Goal: Task Accomplishment & Management: Manage account settings

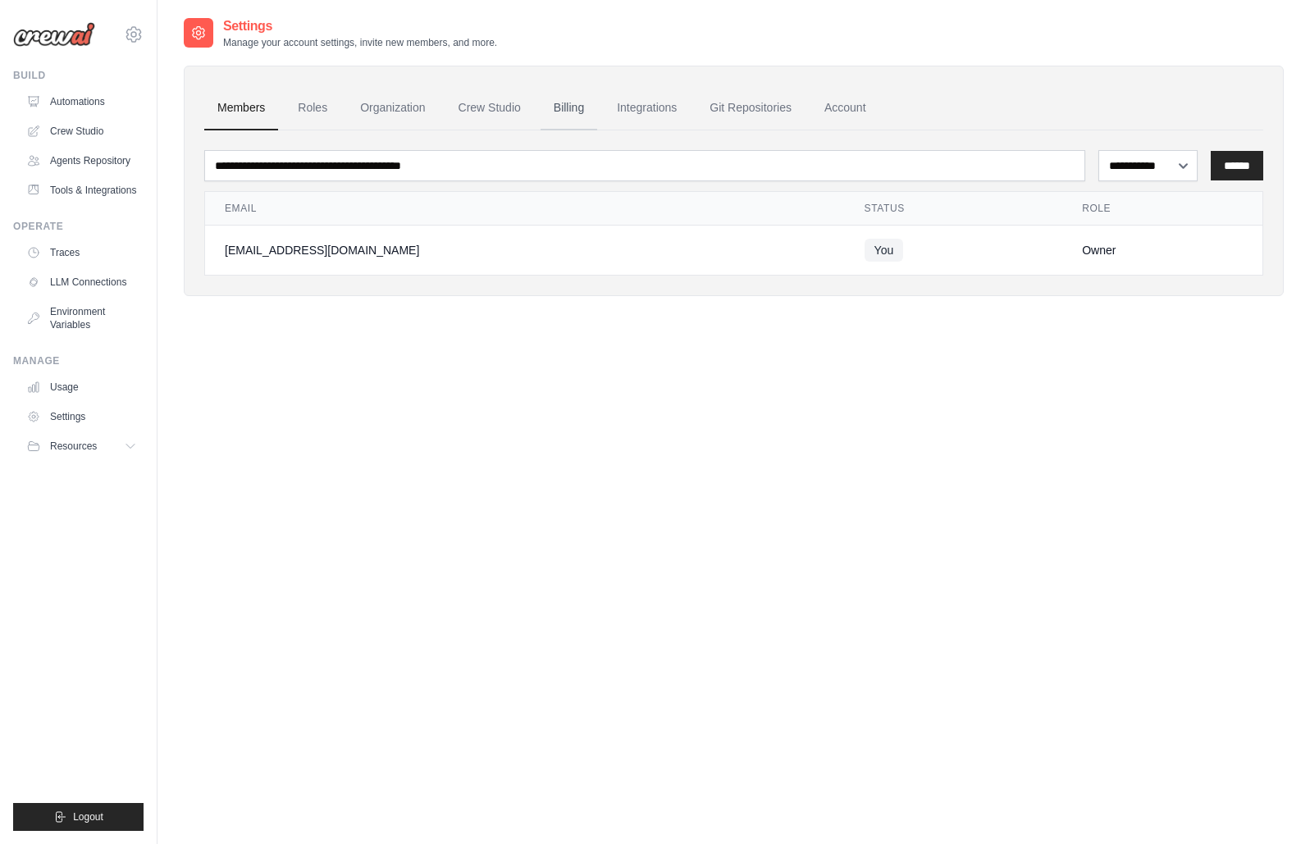
click at [556, 116] on link "Billing" at bounding box center [568, 108] width 57 height 44
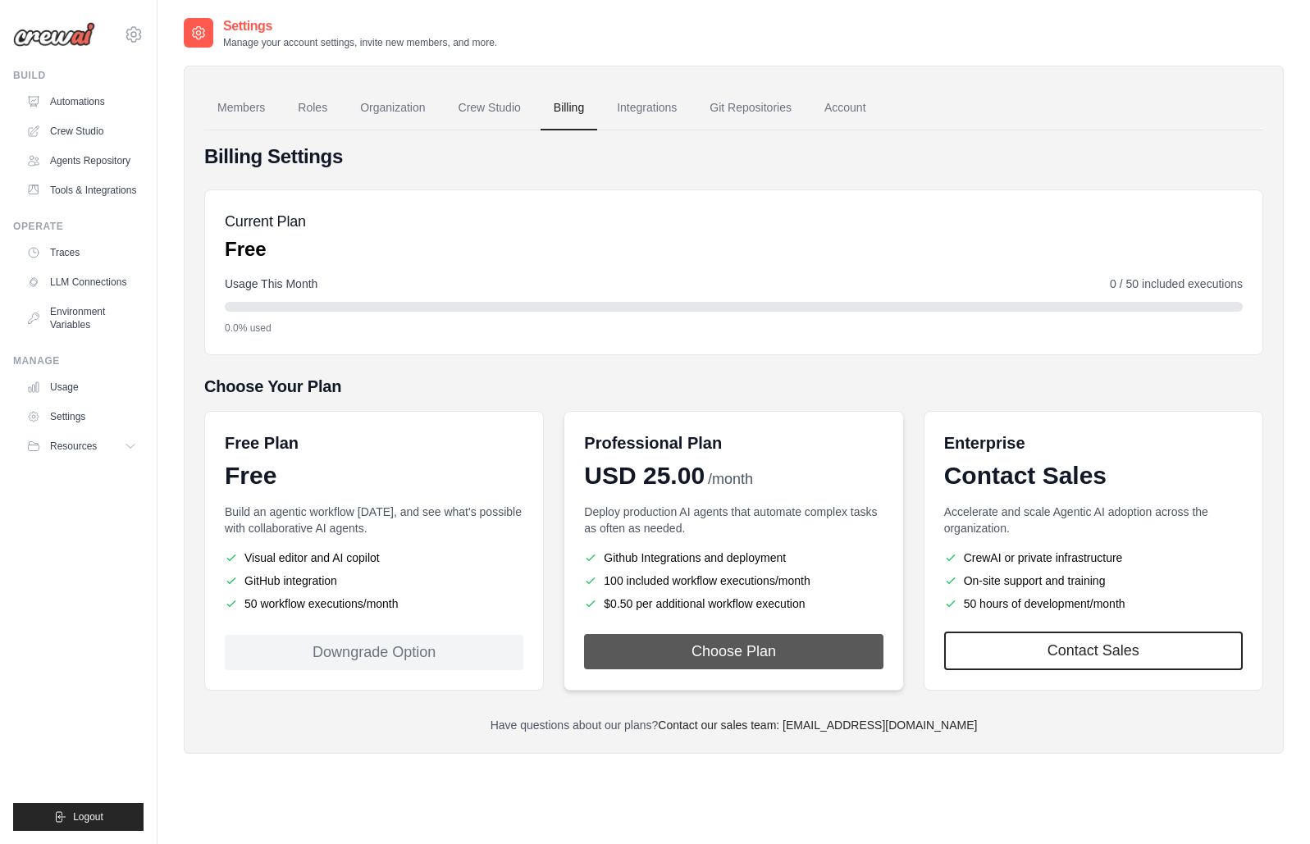
click at [706, 653] on button "Choose Plan" at bounding box center [733, 651] width 299 height 35
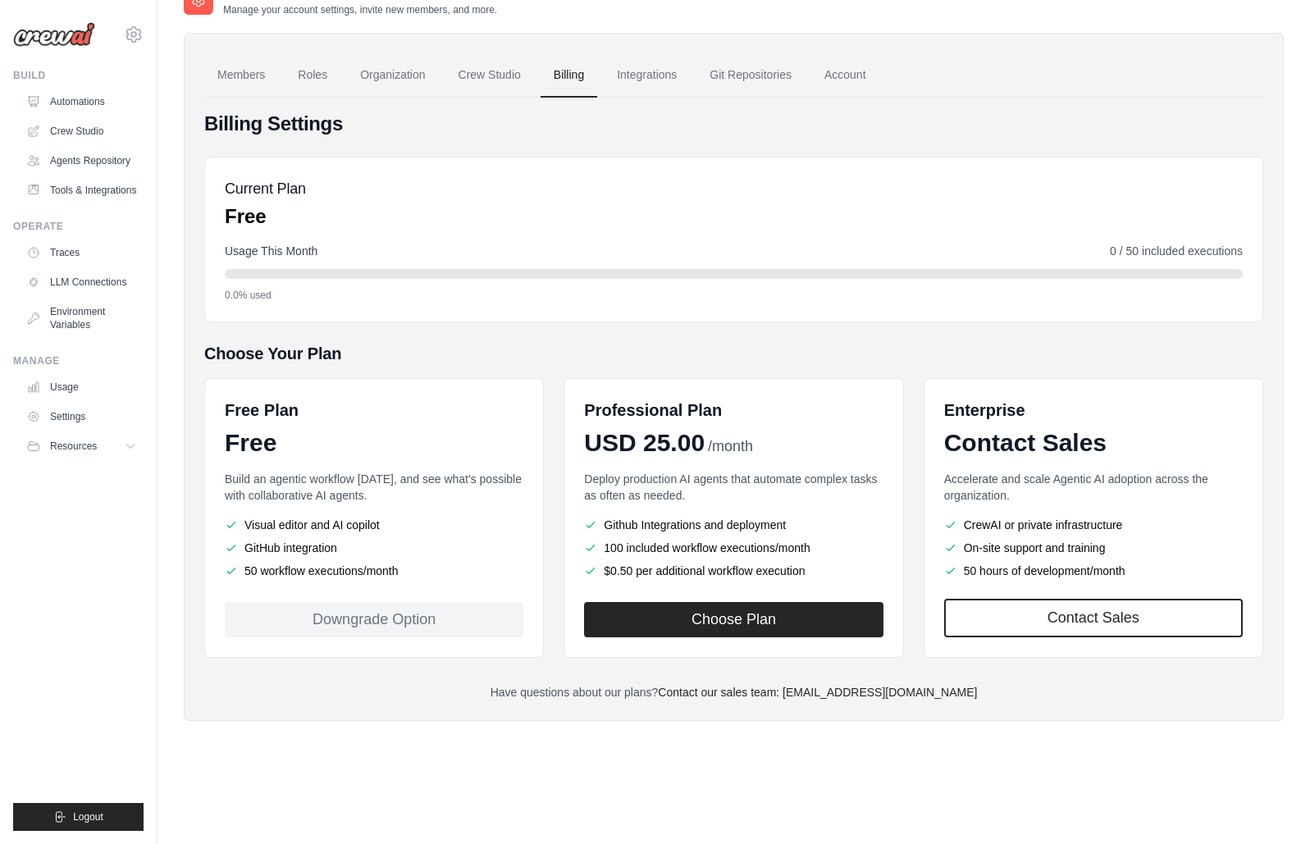
click at [376, 621] on div "Downgrade Option" at bounding box center [374, 619] width 299 height 35
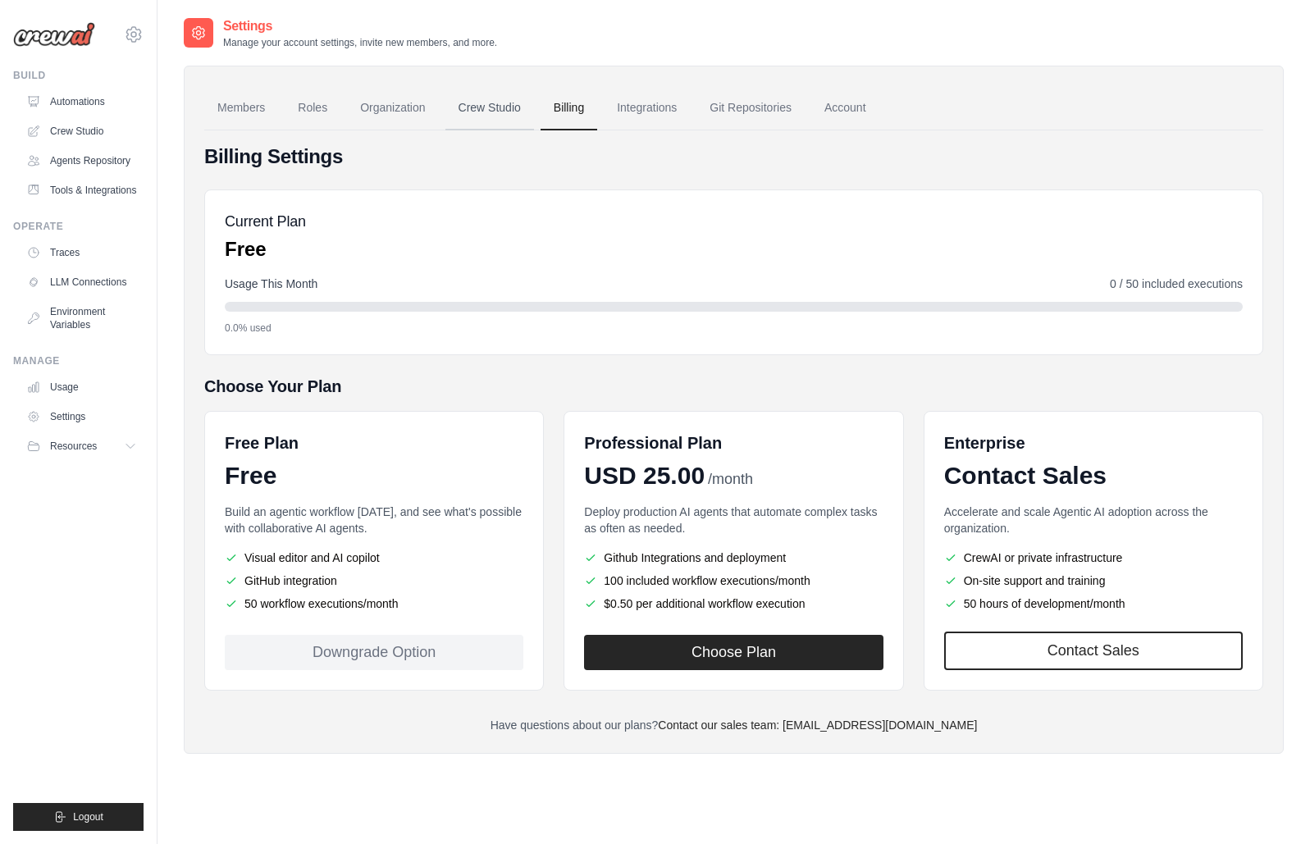
click at [496, 99] on link "Crew Studio" at bounding box center [489, 108] width 89 height 44
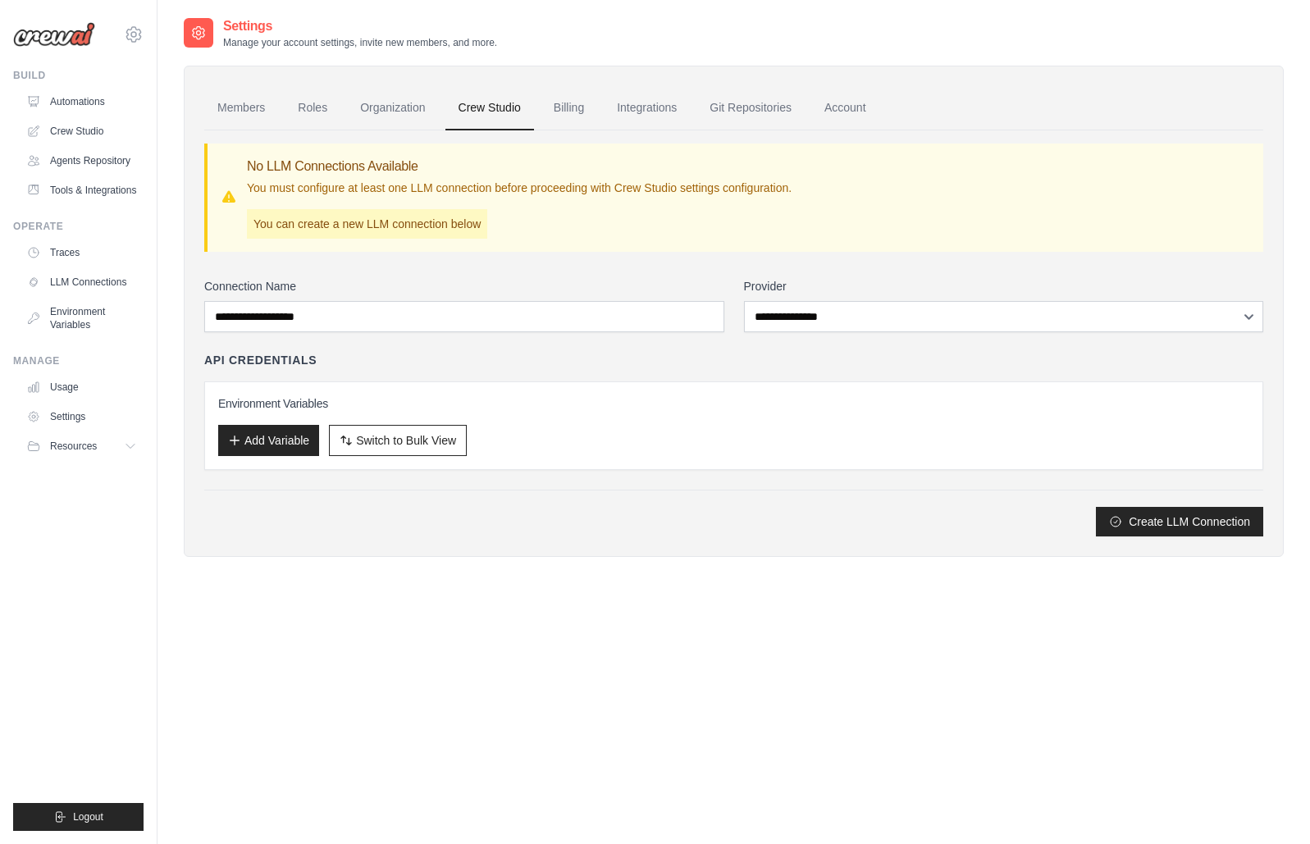
drag, startPoint x: 345, startPoint y: 230, endPoint x: 498, endPoint y: 230, distance: 152.6
click at [499, 230] on div "No LLM Connections Available You must configure at least one LLM connection bef…" at bounding box center [519, 198] width 545 height 82
click at [498, 230] on div "No LLM Connections Available You must configure at least one LLM connection bef…" at bounding box center [519, 198] width 545 height 82
click at [64, 29] on img at bounding box center [54, 34] width 82 height 25
